Goal: Task Accomplishment & Management: Use online tool/utility

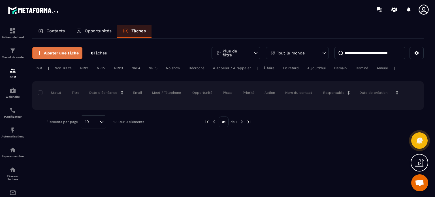
click at [65, 55] on span "Ajouter une tâche" at bounding box center [61, 53] width 35 height 6
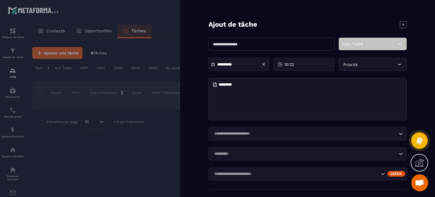
click at [353, 49] on div "Non Traité" at bounding box center [372, 44] width 68 height 12
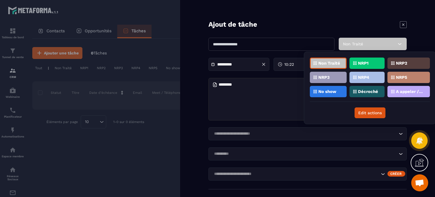
click at [286, 40] on input "text" at bounding box center [271, 44] width 126 height 13
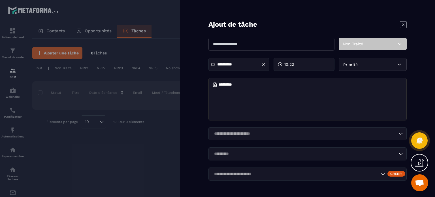
click at [246, 134] on div "Loading..." at bounding box center [307, 133] width 198 height 13
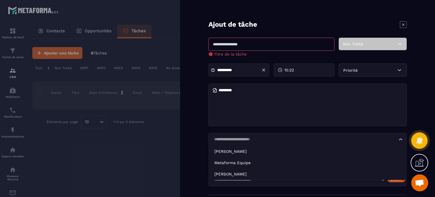
click at [198, 140] on form "**********" at bounding box center [307, 98] width 255 height 197
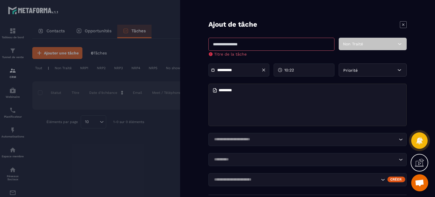
click at [101, 132] on div at bounding box center [217, 98] width 435 height 197
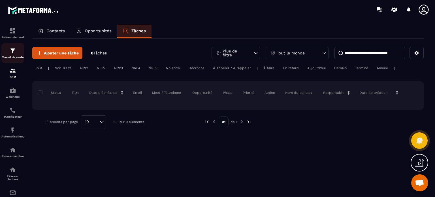
click at [11, 50] on img at bounding box center [12, 50] width 7 height 7
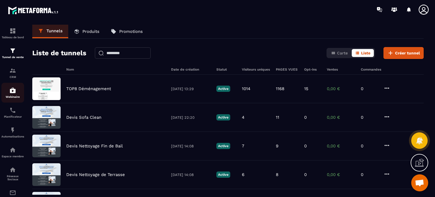
click at [14, 102] on link "Webinaire" at bounding box center [12, 93] width 23 height 20
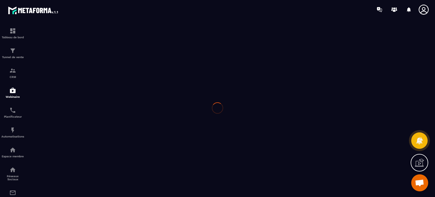
click at [17, 116] on p "Planificateur" at bounding box center [12, 116] width 23 height 3
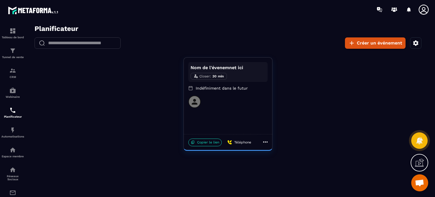
click at [242, 79] on div "Nom de l'évenemnet ici Closer : 30 min" at bounding box center [227, 72] width 79 height 20
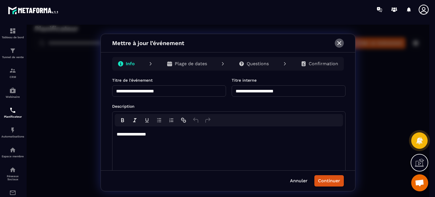
click at [336, 44] on icon "button" at bounding box center [339, 43] width 7 height 7
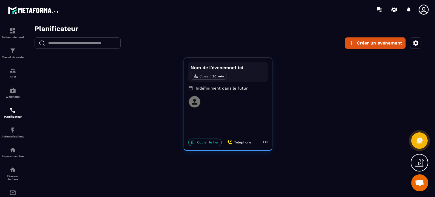
click at [414, 44] on icon "button" at bounding box center [415, 42] width 5 height 5
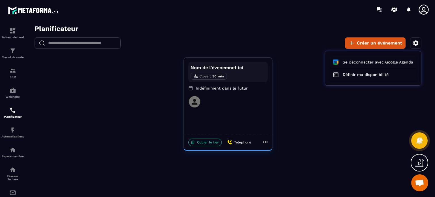
click at [269, 33] on div at bounding box center [228, 112] width 402 height 175
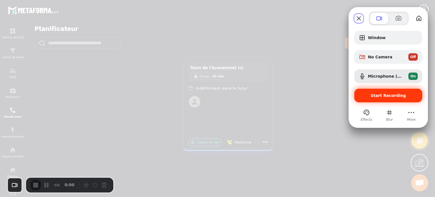
click at [383, 96] on span "Start Recording" at bounding box center [387, 95] width 35 height 5
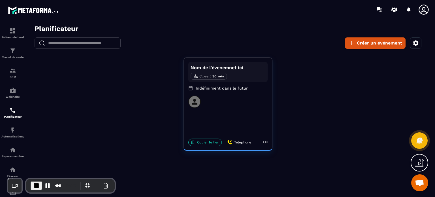
click at [421, 13] on icon at bounding box center [423, 10] width 10 height 10
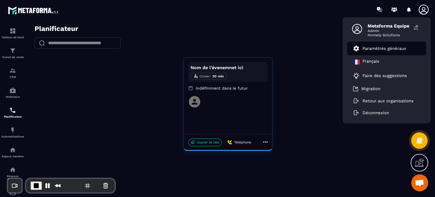
click at [385, 50] on p "Paramètres généraux" at bounding box center [384, 48] width 44 height 5
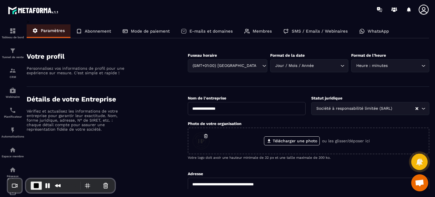
click at [254, 35] on div "Membres" at bounding box center [257, 31] width 39 height 14
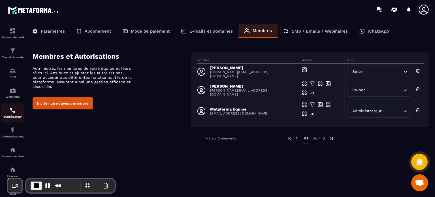
click at [10, 112] on img at bounding box center [12, 110] width 7 height 7
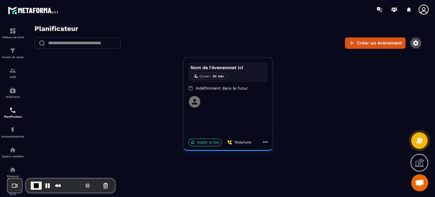
click at [416, 43] on icon "button" at bounding box center [415, 43] width 7 height 7
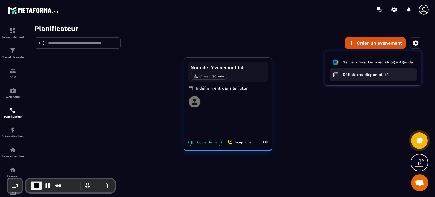
click at [381, 74] on button "Définir ma disponibilité" at bounding box center [372, 74] width 87 height 12
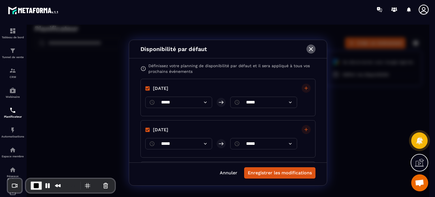
click at [309, 51] on icon "button" at bounding box center [310, 49] width 7 height 7
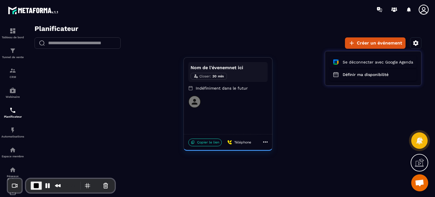
click at [227, 106] on div at bounding box center [228, 112] width 402 height 175
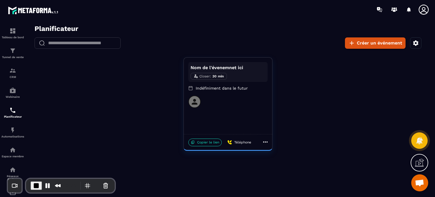
click at [228, 88] on p "Indéfiniment dans le futur" at bounding box center [227, 88] width 79 height 6
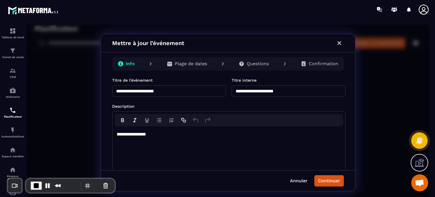
click at [316, 110] on div "**********" at bounding box center [228, 144] width 233 height 83
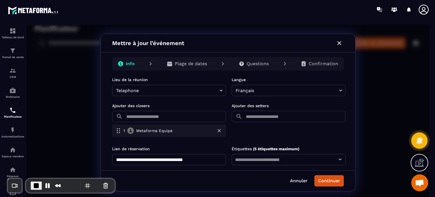
scroll to position [166, 0]
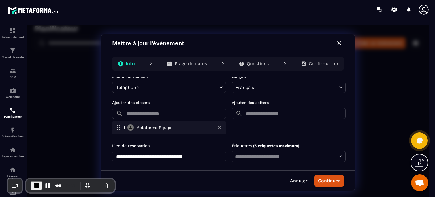
click at [239, 158] on input "text" at bounding box center [288, 156] width 110 height 8
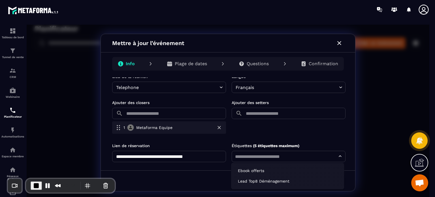
click at [268, 138] on form "**********" at bounding box center [228, 36] width 233 height 250
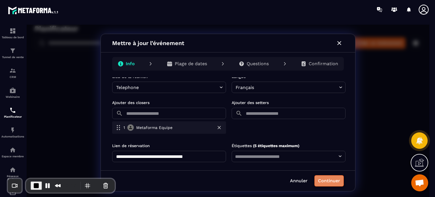
click at [326, 182] on button "Continuer" at bounding box center [328, 180] width 29 height 11
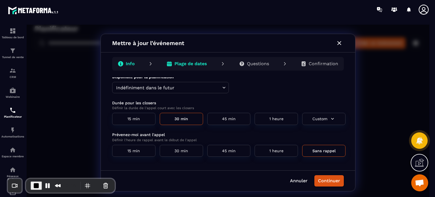
scroll to position [0, 0]
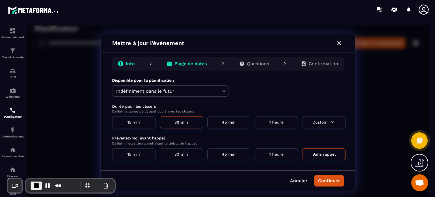
click at [244, 63] on icon at bounding box center [241, 63] width 5 height 5
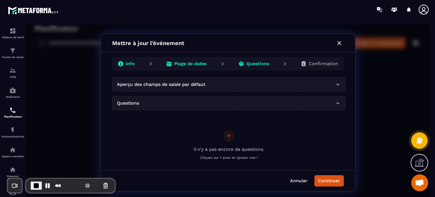
click at [176, 99] on div "Questions" at bounding box center [228, 103] width 233 height 14
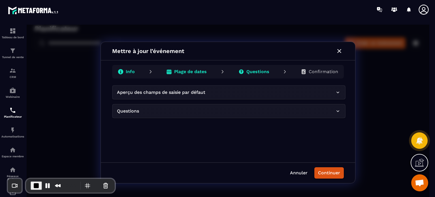
click at [176, 94] on p "Aperçu des champs de saisie par défaut" at bounding box center [161, 92] width 88 height 7
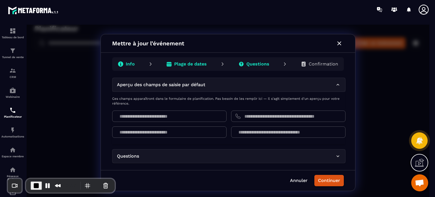
click at [158, 85] on p "Aperçu des champs de saisie par défaut" at bounding box center [161, 84] width 88 height 7
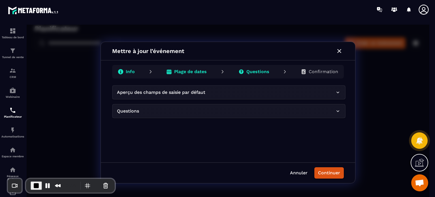
click at [151, 116] on div "Questions" at bounding box center [228, 111] width 233 height 14
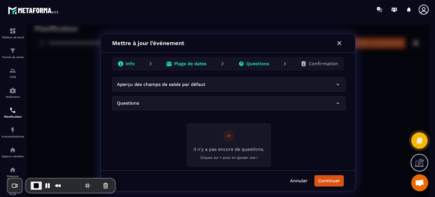
click at [229, 136] on icon "button" at bounding box center [228, 135] width 7 height 7
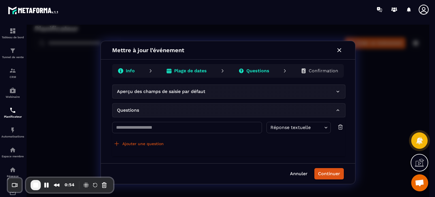
click at [142, 127] on input "text" at bounding box center [187, 127] width 150 height 11
type input "**********"
click at [300, 128] on body "**********" at bounding box center [228, 112] width 402 height 175
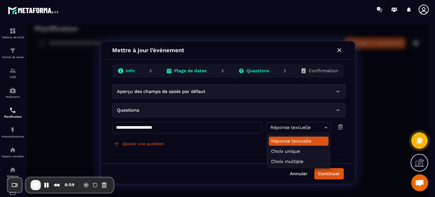
click at [183, 141] on div at bounding box center [228, 112] width 402 height 175
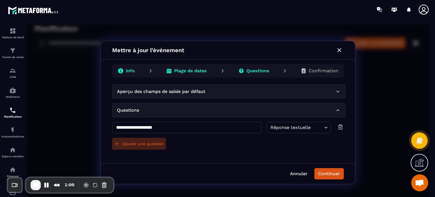
click at [127, 144] on button "Ajouter une question" at bounding box center [139, 144] width 54 height 12
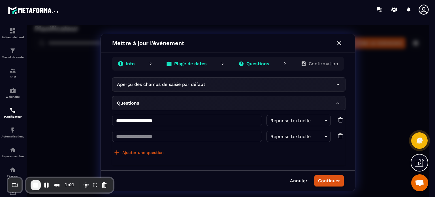
click at [129, 137] on input "text" at bounding box center [187, 135] width 150 height 11
type input "**********"
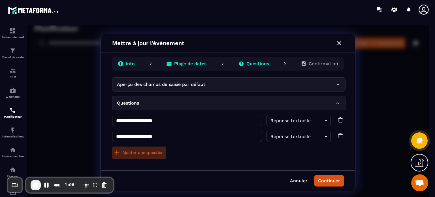
click at [121, 148] on button "Ajouter une question" at bounding box center [139, 152] width 54 height 12
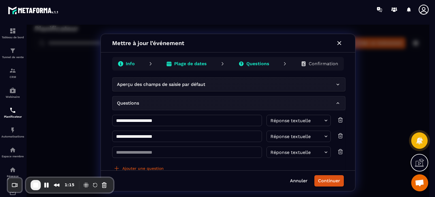
click at [136, 151] on input "text" at bounding box center [187, 151] width 150 height 11
type input "**********"
click at [143, 165] on button "Ajouter une question" at bounding box center [139, 168] width 54 height 12
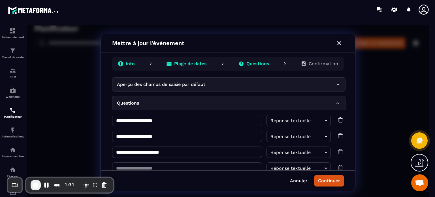
click at [143, 165] on input "text" at bounding box center [187, 167] width 150 height 11
type input "**********"
click at [285, 166] on body "**********" at bounding box center [228, 112] width 402 height 175
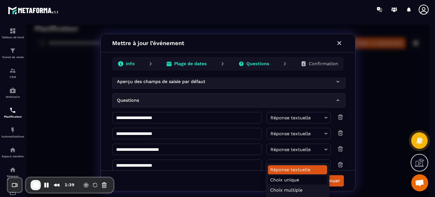
click at [302, 177] on li "Choix unique" at bounding box center [297, 179] width 59 height 9
type input "**********"
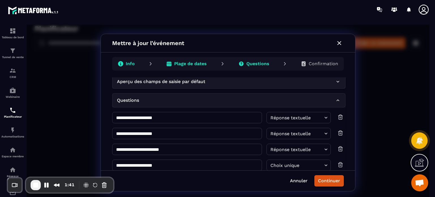
scroll to position [70, 0]
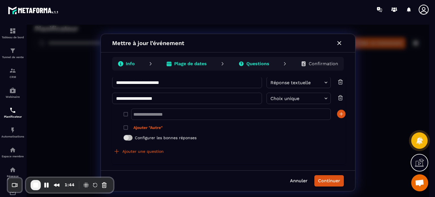
click at [182, 113] on input "​" at bounding box center [231, 113] width 200 height 11
paste input "**********"
type input "**********"
click at [340, 116] on icon "button" at bounding box center [341, 114] width 6 height 6
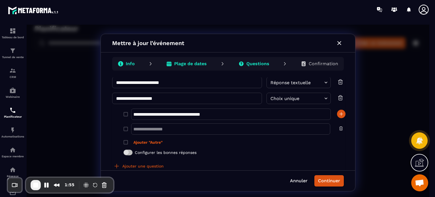
click at [214, 122] on div "​" at bounding box center [230, 129] width 199 height 14
click at [209, 130] on input "​" at bounding box center [230, 128] width 199 height 11
paste input "**********"
type input "**********"
click at [343, 180] on button "Continuer" at bounding box center [328, 180] width 29 height 11
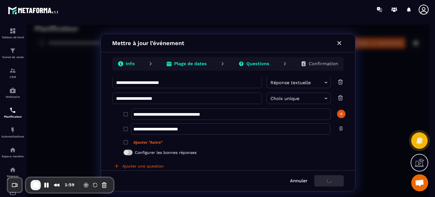
scroll to position [0, 0]
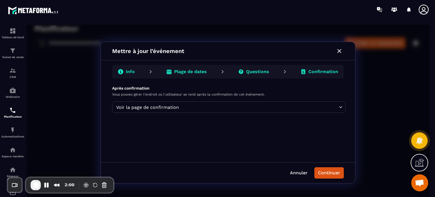
click at [199, 107] on body "Planificateur ​ ​ Créer un événement Nom de l'évenemnet ici Closer : 30 min Ind…" at bounding box center [228, 112] width 402 height 175
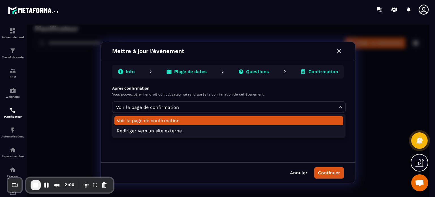
click at [199, 107] on div at bounding box center [228, 112] width 402 height 175
click at [173, 108] on body "Planificateur ​ ​ Créer un événement Nom de l'évenemnet ici Closer : 30 min Ind…" at bounding box center [228, 112] width 402 height 175
click at [325, 171] on div at bounding box center [228, 112] width 402 height 175
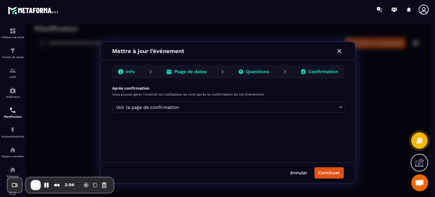
click at [325, 173] on button "Continuer" at bounding box center [328, 172] width 29 height 11
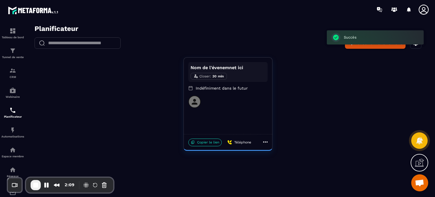
click at [264, 144] on icon at bounding box center [265, 141] width 7 height 7
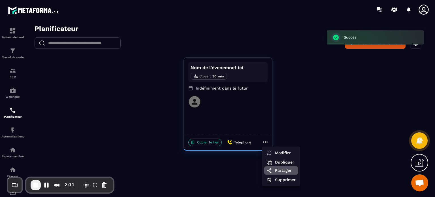
click at [279, 170] on span "Partager" at bounding box center [285, 170] width 21 height 6
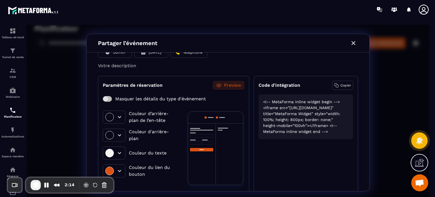
scroll to position [38, 0]
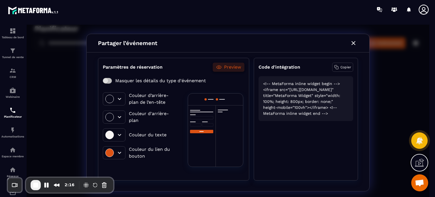
click at [224, 64] on p "Preview" at bounding box center [232, 67] width 17 height 7
click at [335, 67] on icon at bounding box center [336, 67] width 5 height 5
click at [8, 50] on div "Tunnel de vente" at bounding box center [12, 52] width 23 height 11
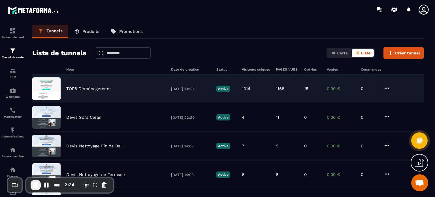
click at [98, 89] on p "TOP8 Déménagement" at bounding box center [88, 88] width 45 height 5
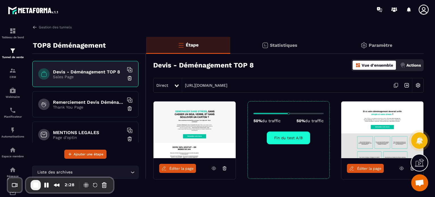
click at [213, 167] on icon at bounding box center [213, 168] width 5 height 5
click at [180, 168] on span "Éditer la page" at bounding box center [181, 168] width 24 height 4
